Goal: Complete application form

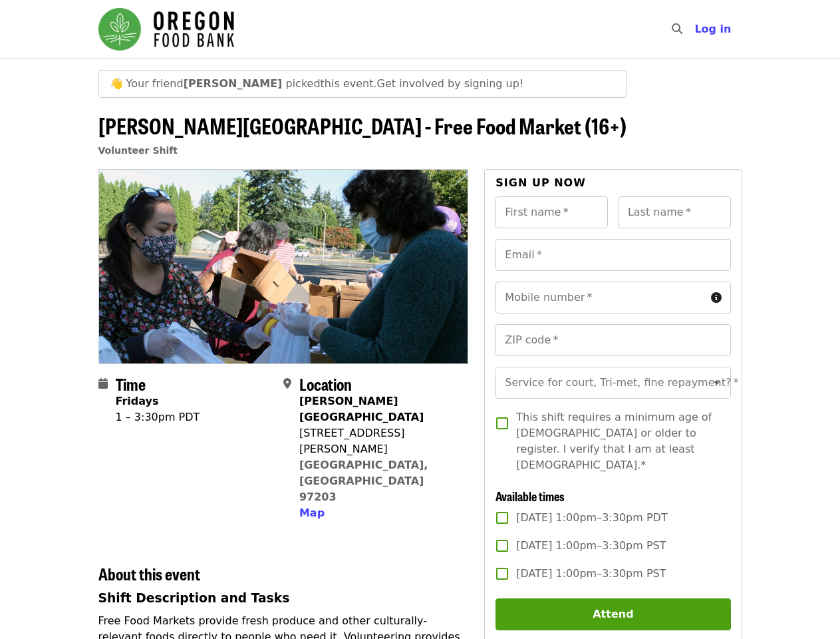
click at [420, 319] on img at bounding box center [283, 266] width 369 height 193
click at [681, 29] on icon "search icon" at bounding box center [677, 29] width 11 height 13
click at [717, 29] on span "Log in" at bounding box center [713, 29] width 37 height 13
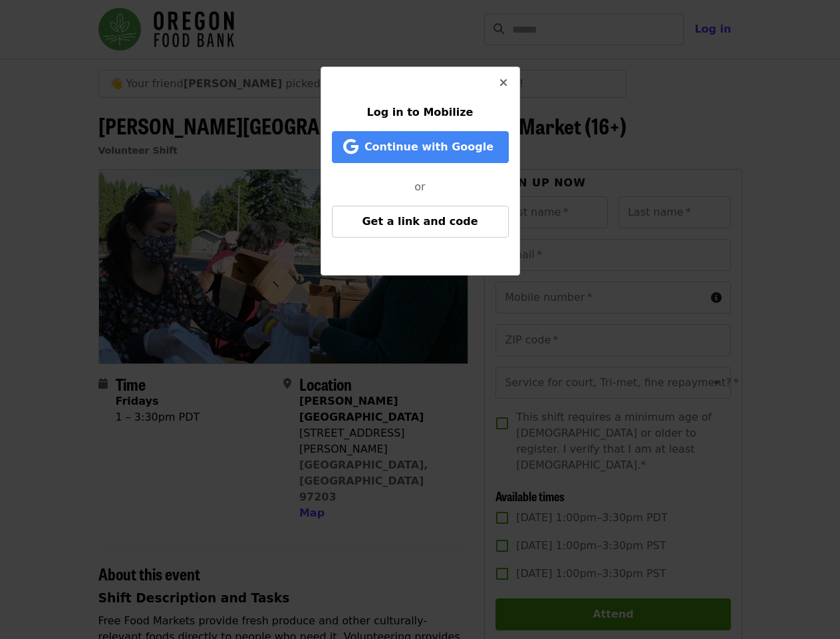
click at [310, 449] on div "Log in to Mobilize Continue with Google or Get a link and code" at bounding box center [420, 319] width 840 height 639
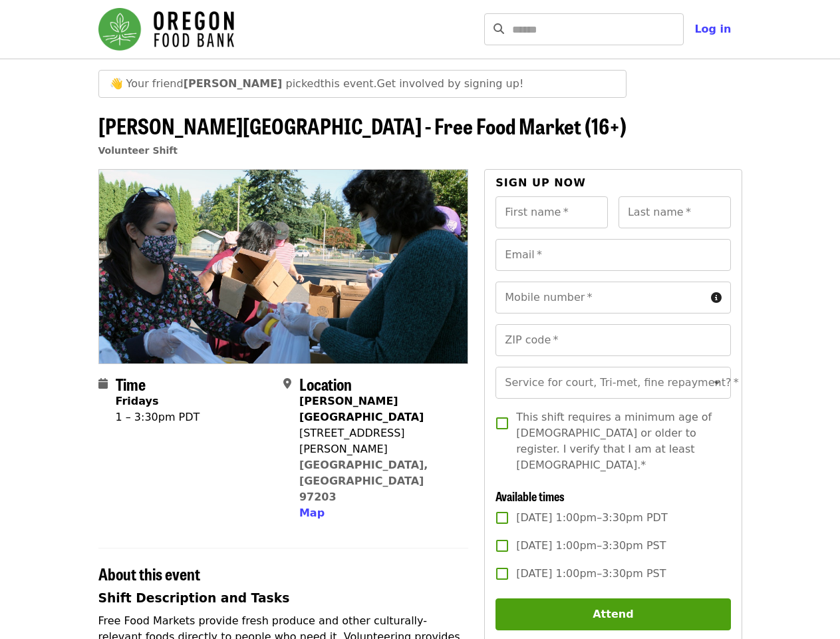
click at [552, 212] on input "First name   *" at bounding box center [552, 212] width 112 height 32
click at [675, 212] on input "Last name   *" at bounding box center [675, 212] width 112 height 32
click at [613, 255] on input "Email   *" at bounding box center [613, 255] width 235 height 32
click at [613, 297] on input "Mobile number   *" at bounding box center [601, 297] width 210 height 32
click at [613, 340] on input "ZIP code   *" at bounding box center [613, 340] width 235 height 32
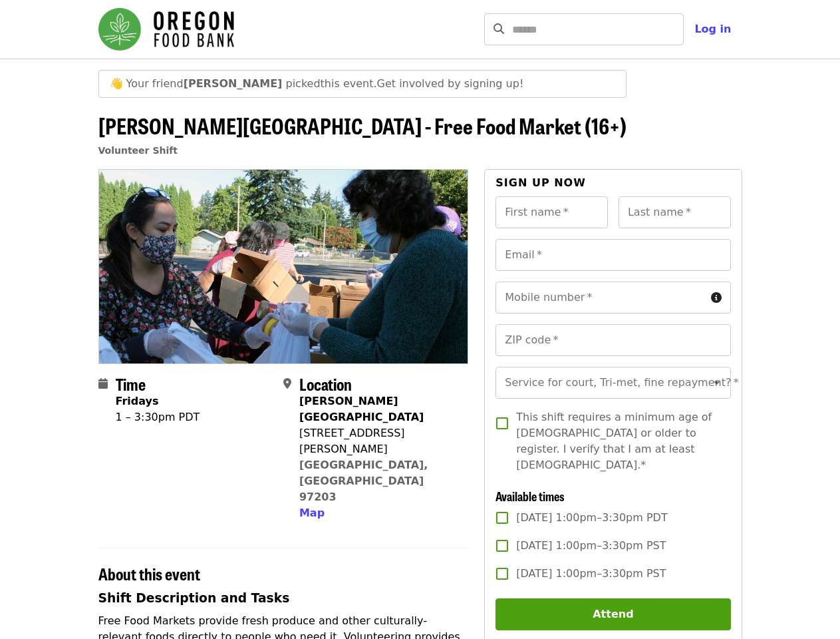
click at [613, 388] on input "Service for court, Tri-met, fine repayment?   *" at bounding box center [596, 382] width 181 height 25
